Goal: Task Accomplishment & Management: Manage account settings

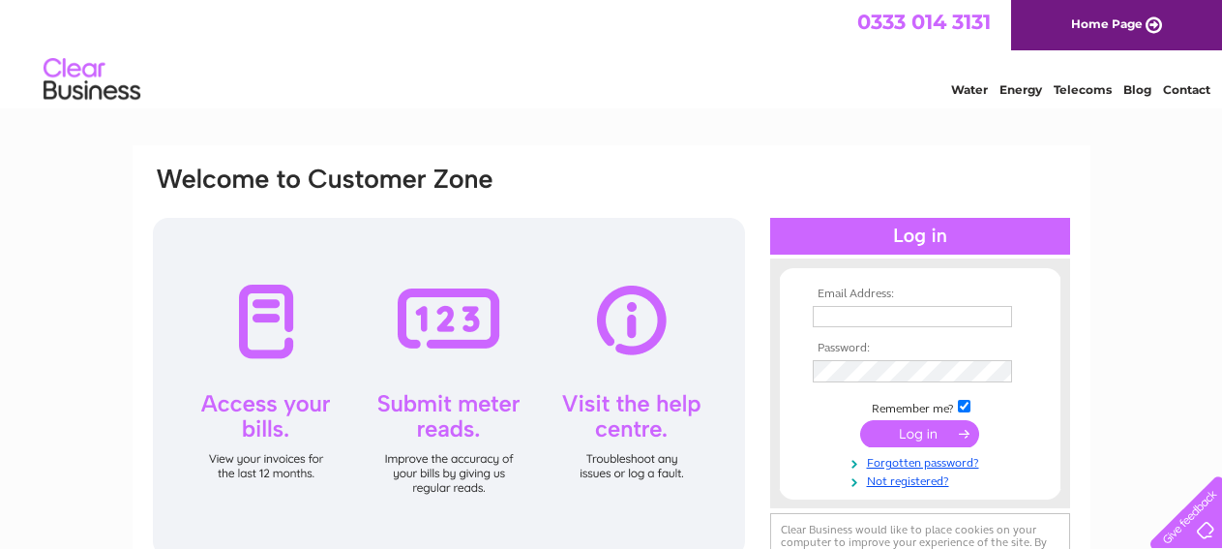
click at [853, 316] on input "text" at bounding box center [912, 316] width 199 height 21
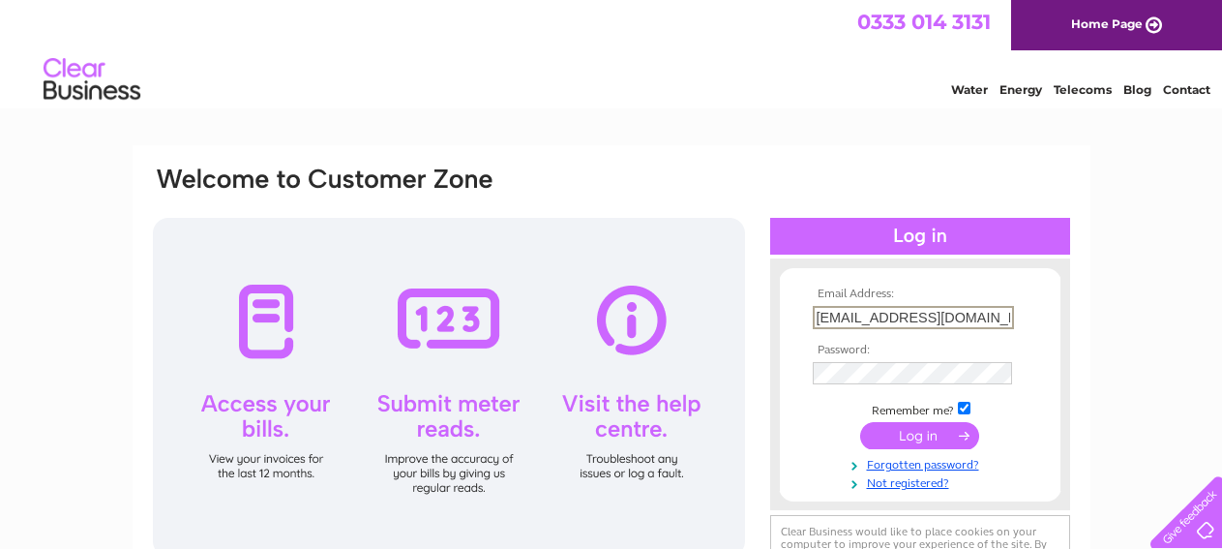
type input "[EMAIL_ADDRESS][DOMAIN_NAME]"
click at [934, 429] on input "submit" at bounding box center [919, 435] width 119 height 27
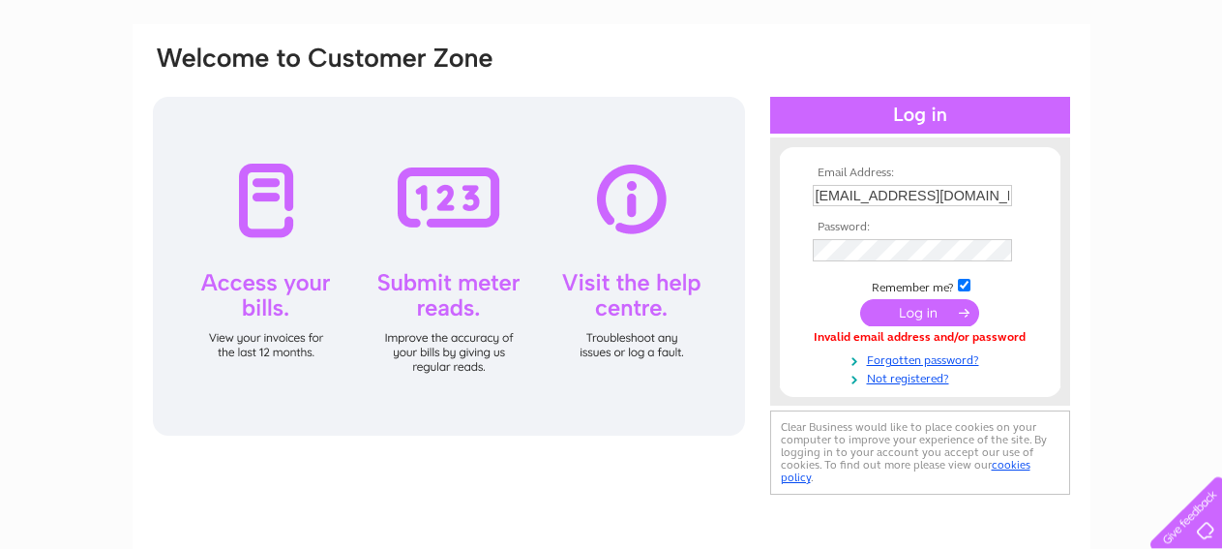
scroll to position [132, 0]
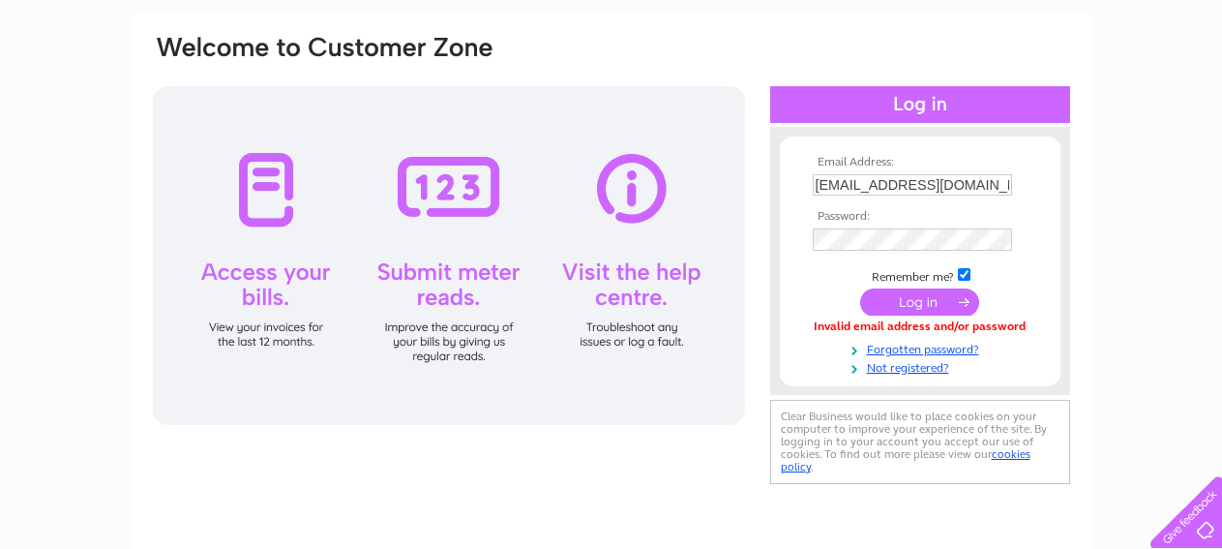
click at [887, 303] on input "submit" at bounding box center [919, 301] width 119 height 27
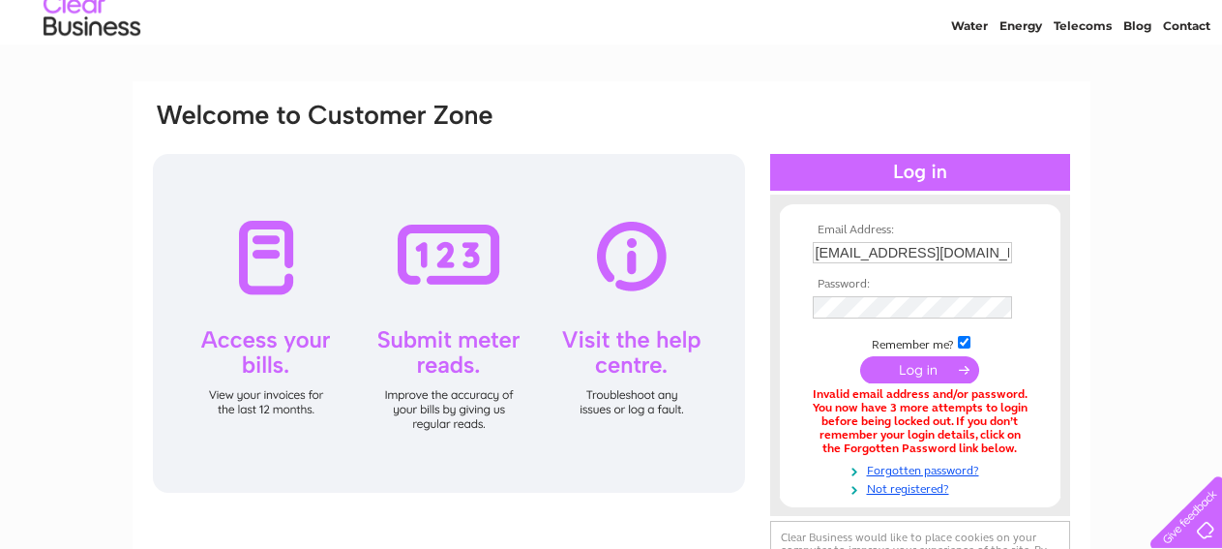
scroll to position [66, 0]
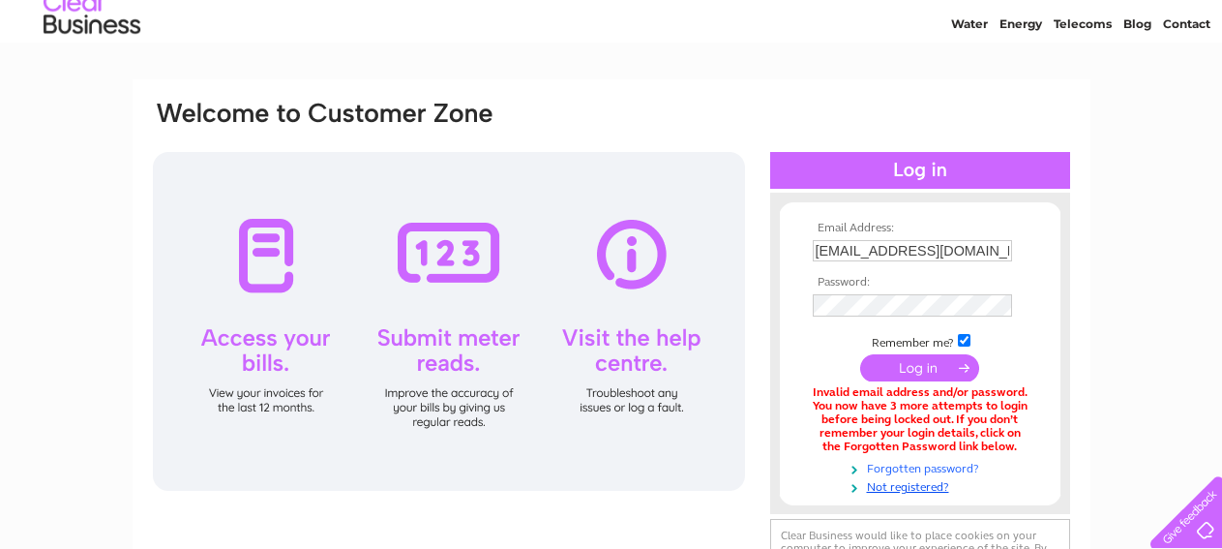
click at [929, 471] on link "Forgotten password?" at bounding box center [923, 467] width 220 height 18
